Goal: Find specific page/section: Find specific page/section

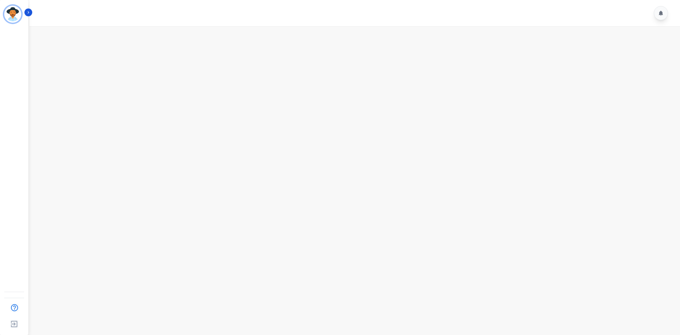
click at [332, 89] on main at bounding box center [353, 193] width 653 height 335
click at [30, 10] on button "Icon description" at bounding box center [28, 13] width 8 height 8
drag, startPoint x: 317, startPoint y: 114, endPoint x: 132, endPoint y: 41, distance: 198.2
click at [317, 114] on main at bounding box center [353, 193] width 653 height 335
click at [389, 115] on main at bounding box center [353, 193] width 653 height 335
